Goal: Task Accomplishment & Management: Manage account settings

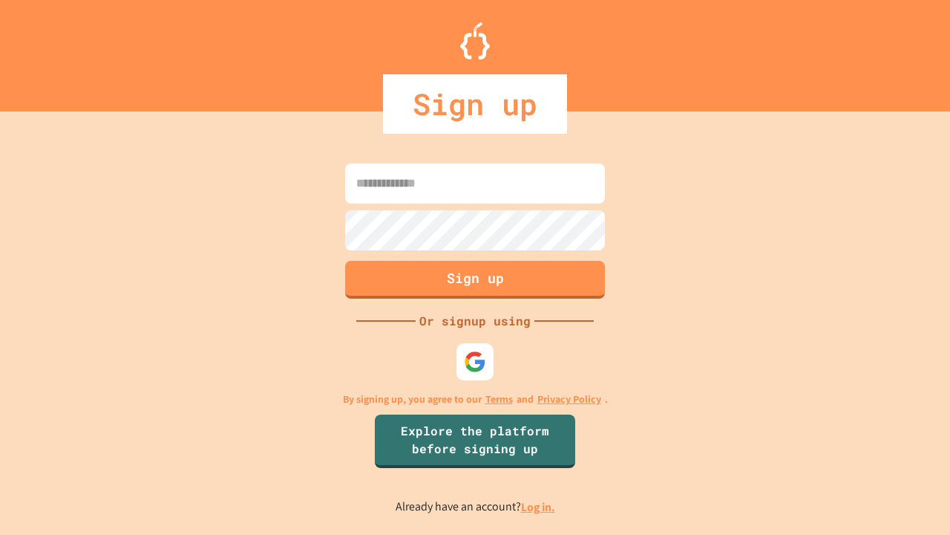
click at [539, 506] on link "Log in." at bounding box center [538, 507] width 34 height 16
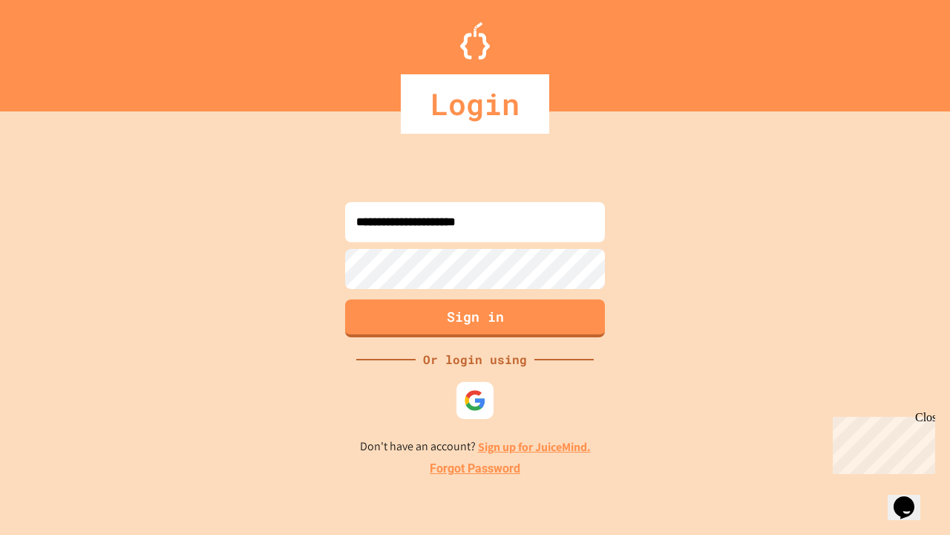
type input "**********"
